Goal: Navigation & Orientation: Find specific page/section

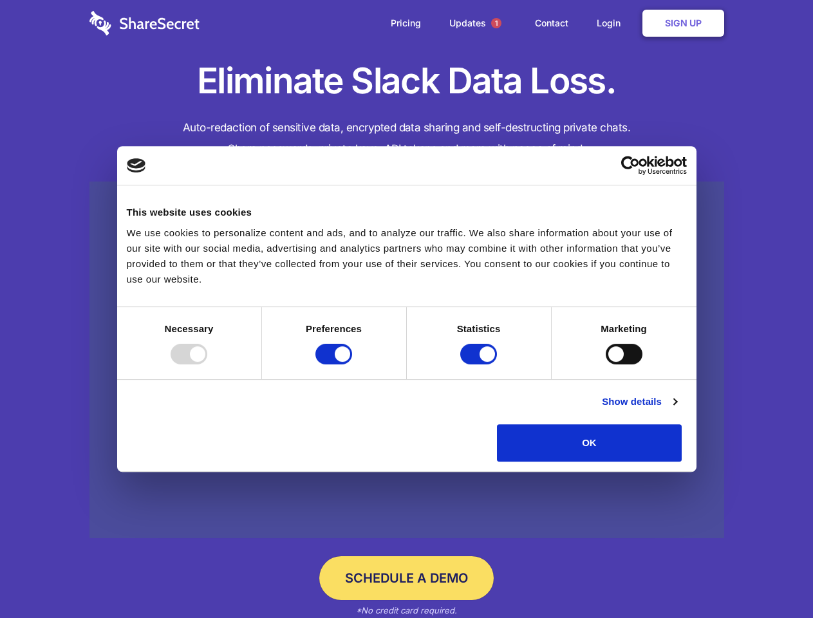
click at [207, 364] on div at bounding box center [189, 354] width 37 height 21
click at [352, 364] on input "Preferences" at bounding box center [333, 354] width 37 height 21
checkbox input "false"
click at [480, 364] on input "Statistics" at bounding box center [478, 354] width 37 height 21
checkbox input "false"
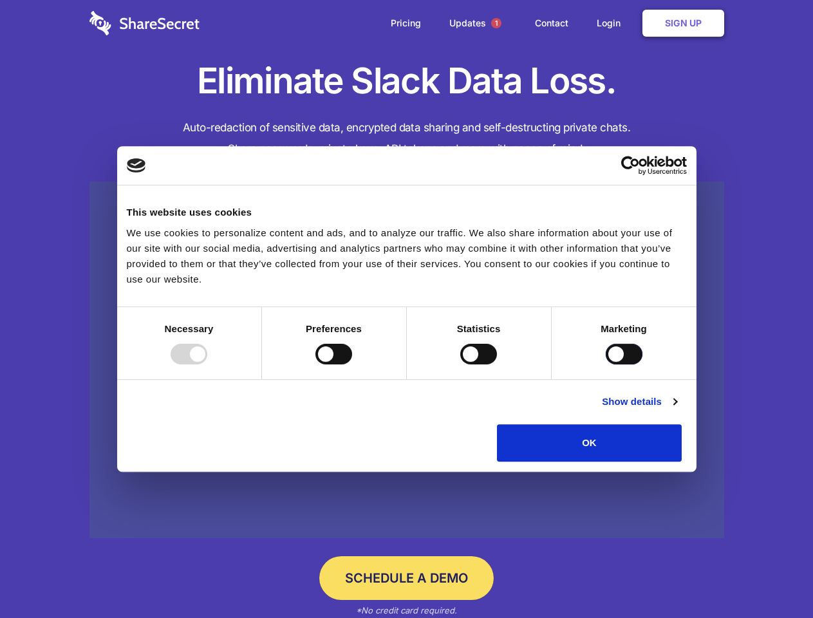
click at [605, 364] on input "Marketing" at bounding box center [623, 354] width 37 height 21
checkbox input "true"
click at [676, 409] on link "Show details" at bounding box center [639, 401] width 75 height 15
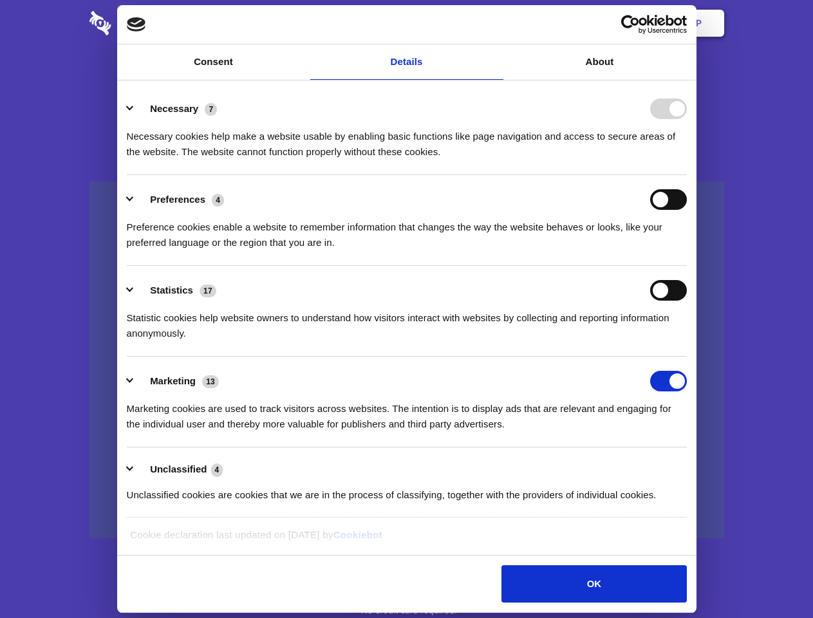
click at [687, 175] on li "Necessary 7 Necessary cookies help make a website usable by enabling basic func…" at bounding box center [407, 129] width 560 height 91
click at [495, 23] on span "1" at bounding box center [496, 23] width 10 height 10
